Goal: Information Seeking & Learning: Learn about a topic

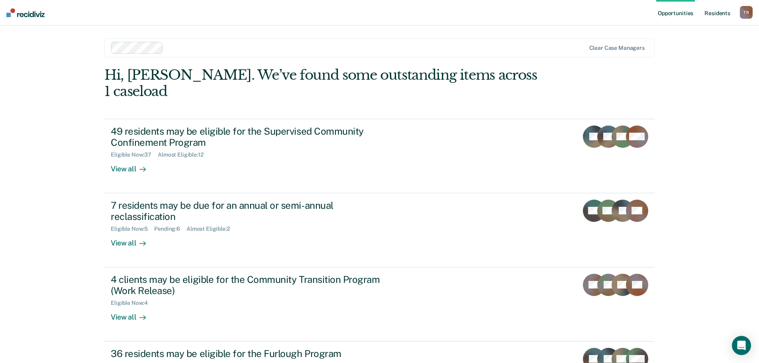
click at [719, 10] on link "Resident s" at bounding box center [717, 13] width 29 height 26
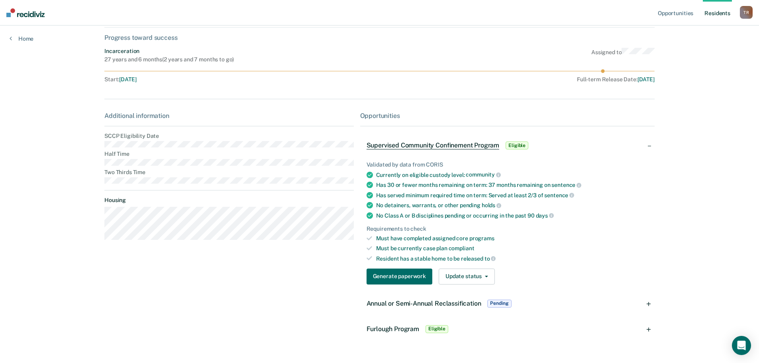
scroll to position [60, 0]
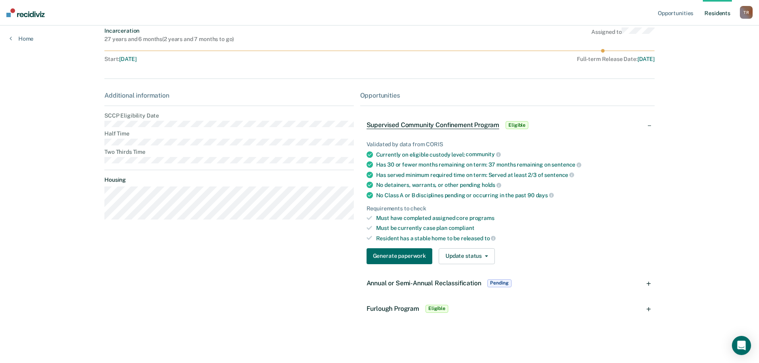
click at [723, 14] on link "Resident s" at bounding box center [717, 13] width 29 height 26
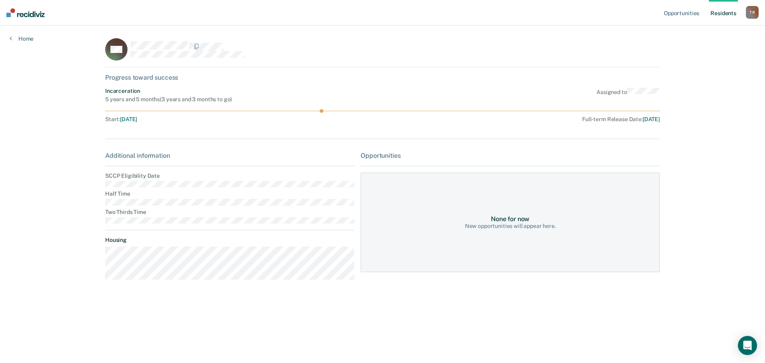
click at [43, 16] on img at bounding box center [25, 12] width 38 height 9
